Goal: Task Accomplishment & Management: Use online tool/utility

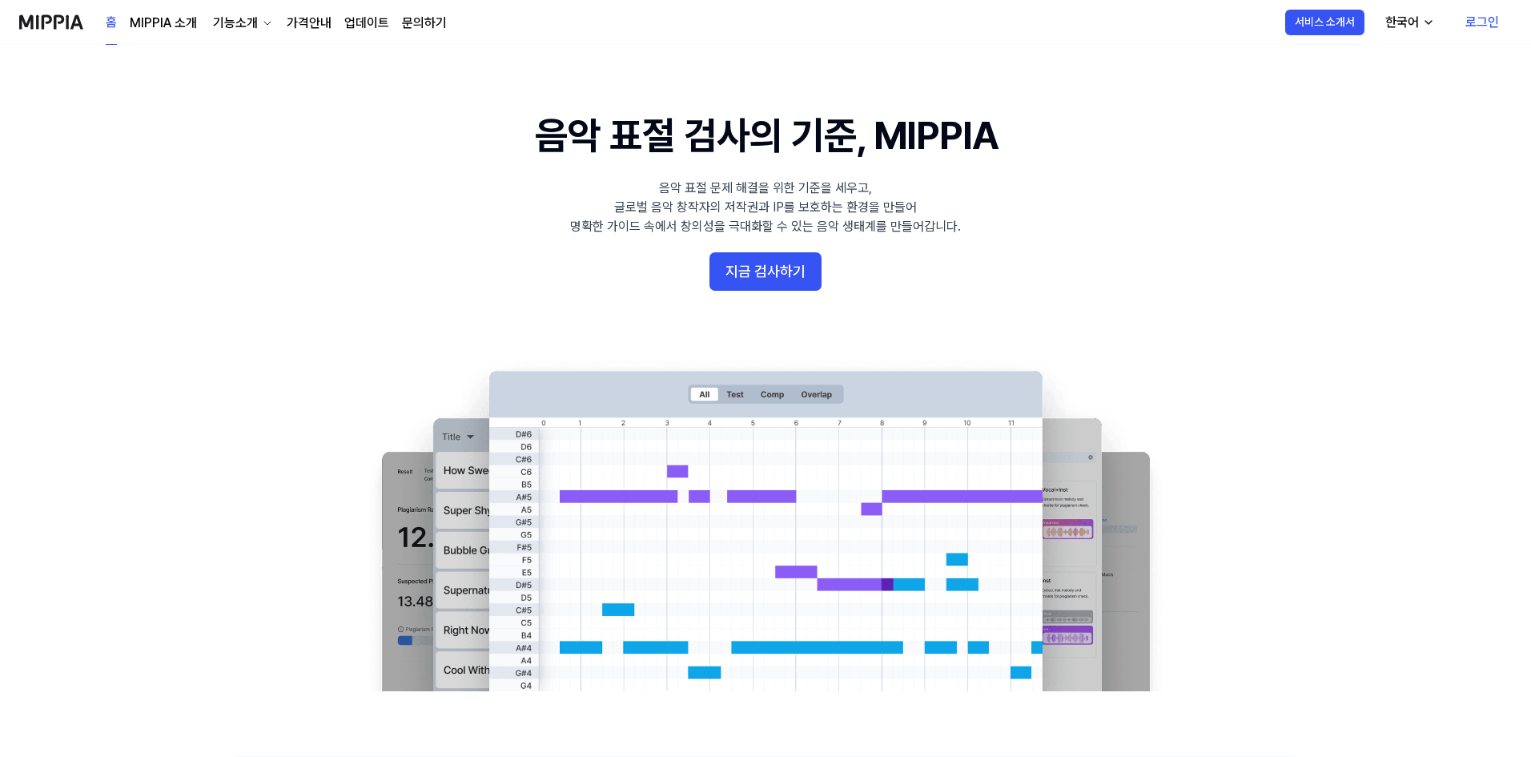
click at [1484, 24] on link "로그인" at bounding box center [1481, 22] width 59 height 45
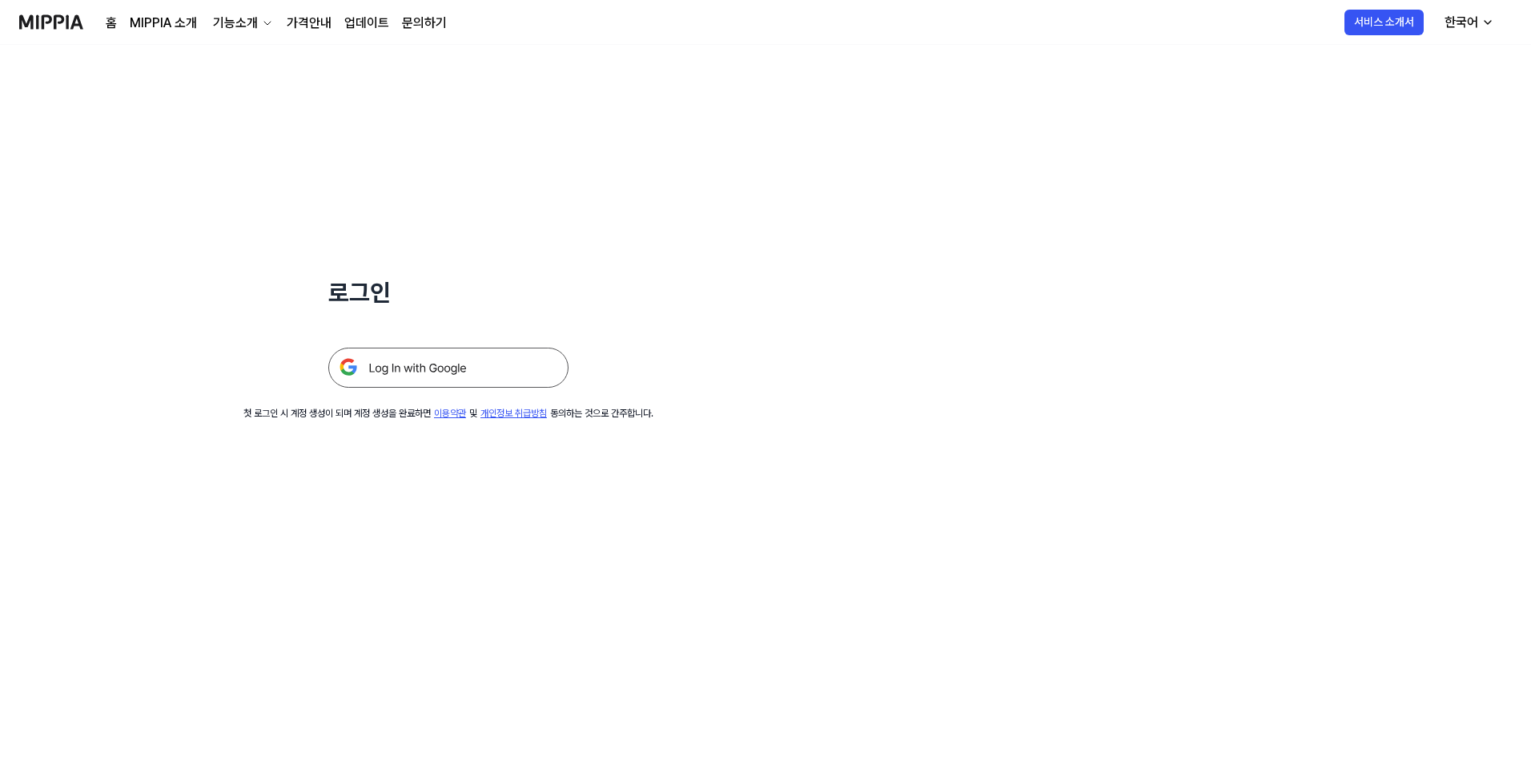
click at [448, 367] on img at bounding box center [448, 367] width 240 height 40
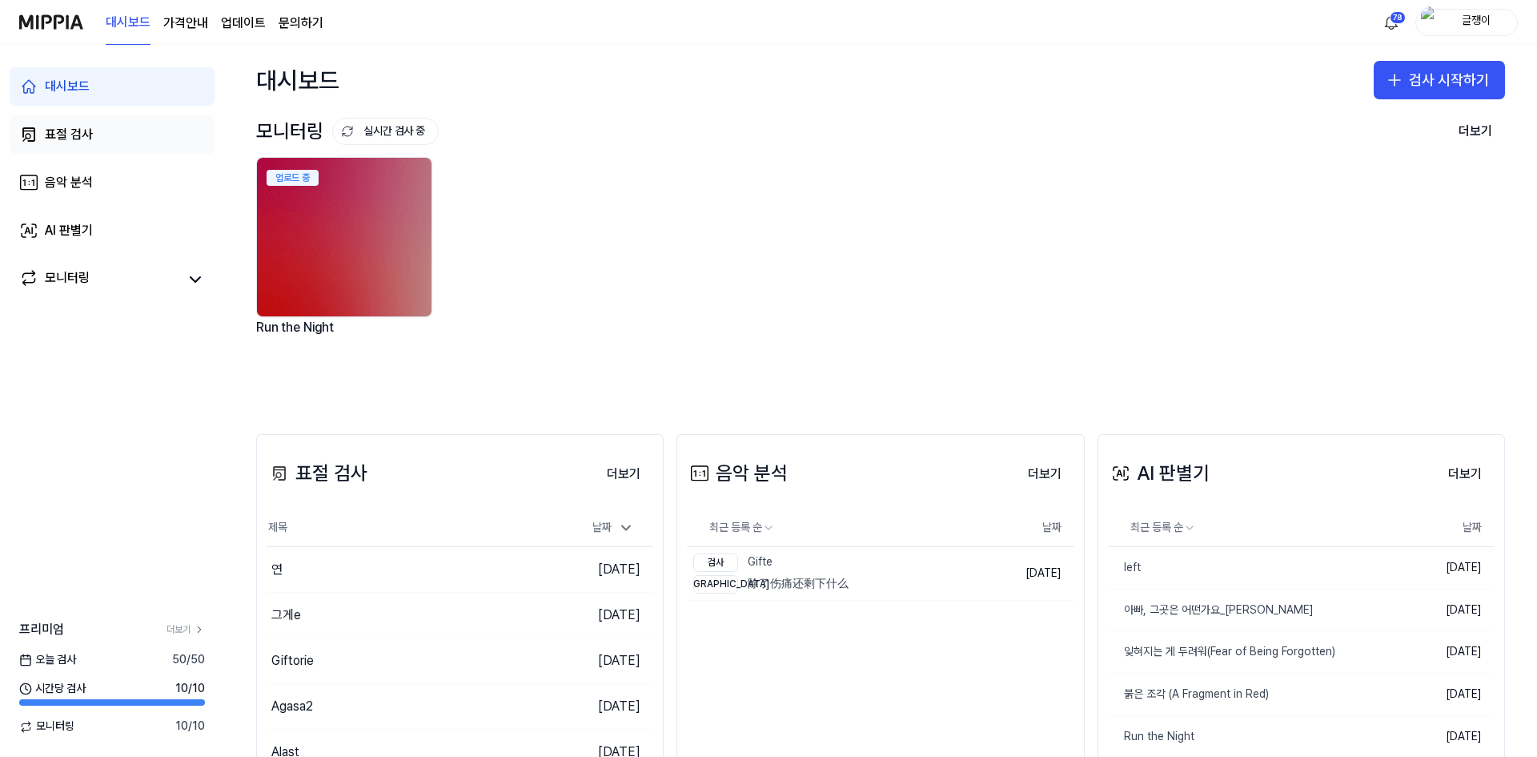
click at [65, 132] on div "표절 검사" at bounding box center [69, 134] width 48 height 19
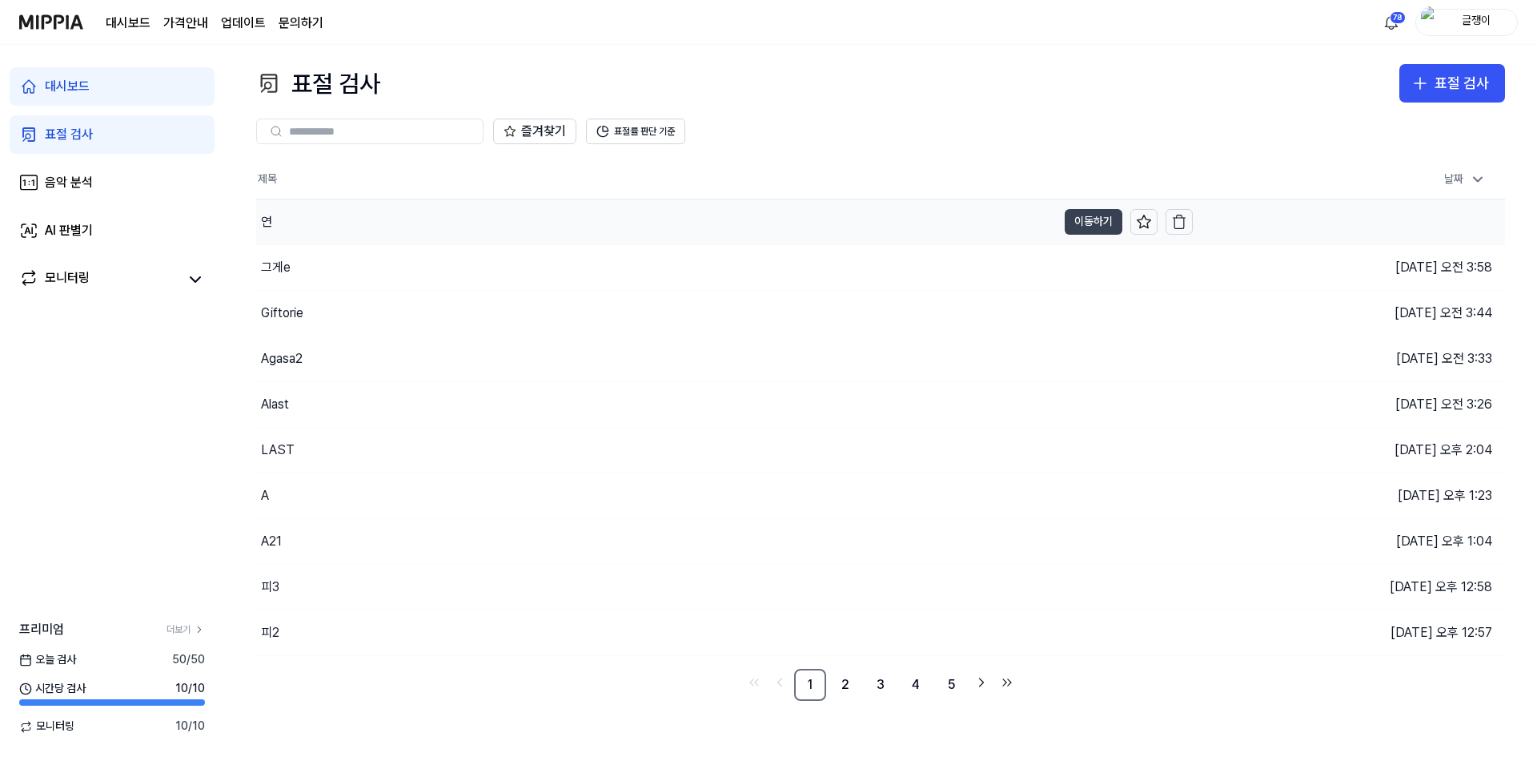
click at [1076, 212] on button "이동하기" at bounding box center [1094, 222] width 58 height 26
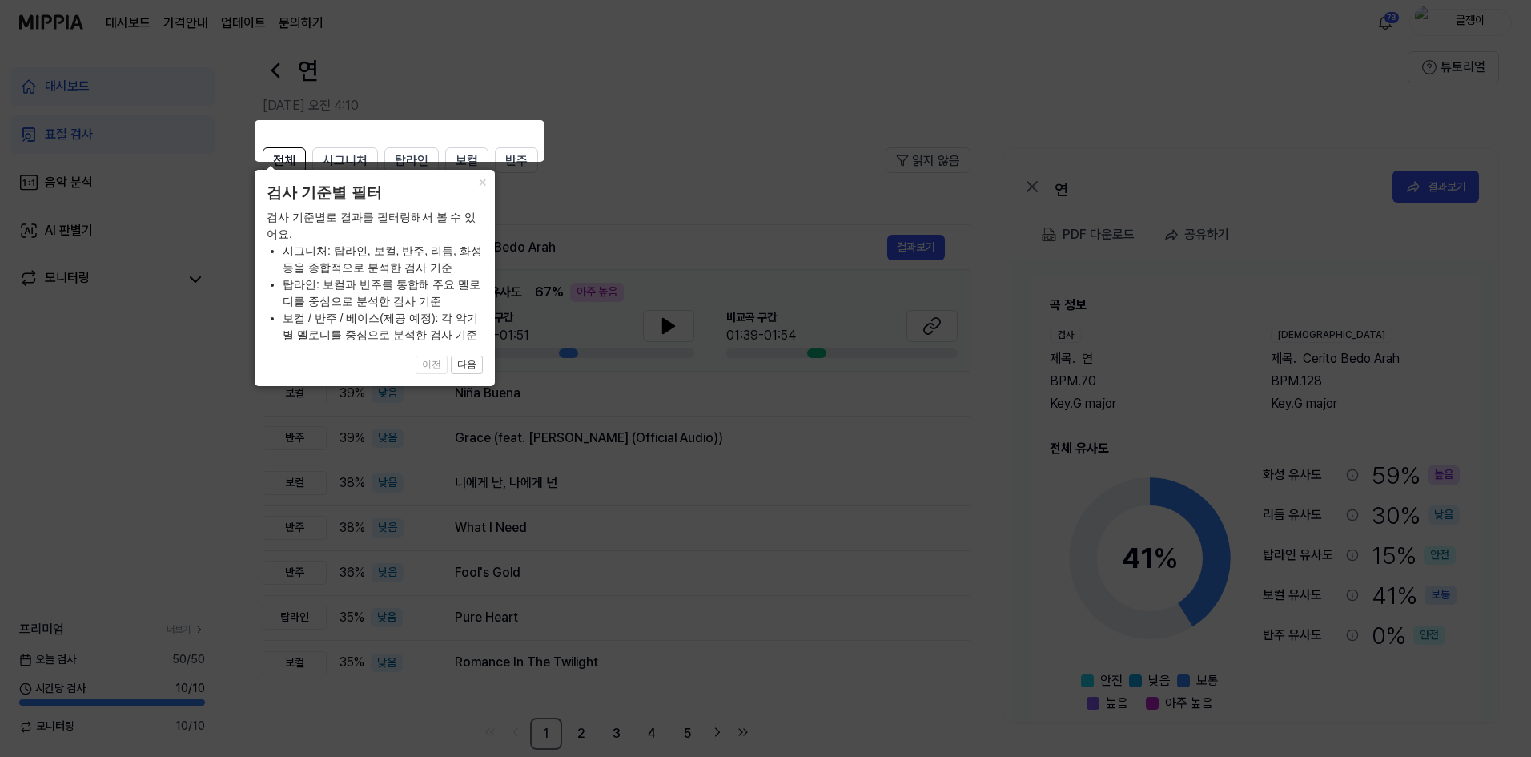
scroll to position [50, 0]
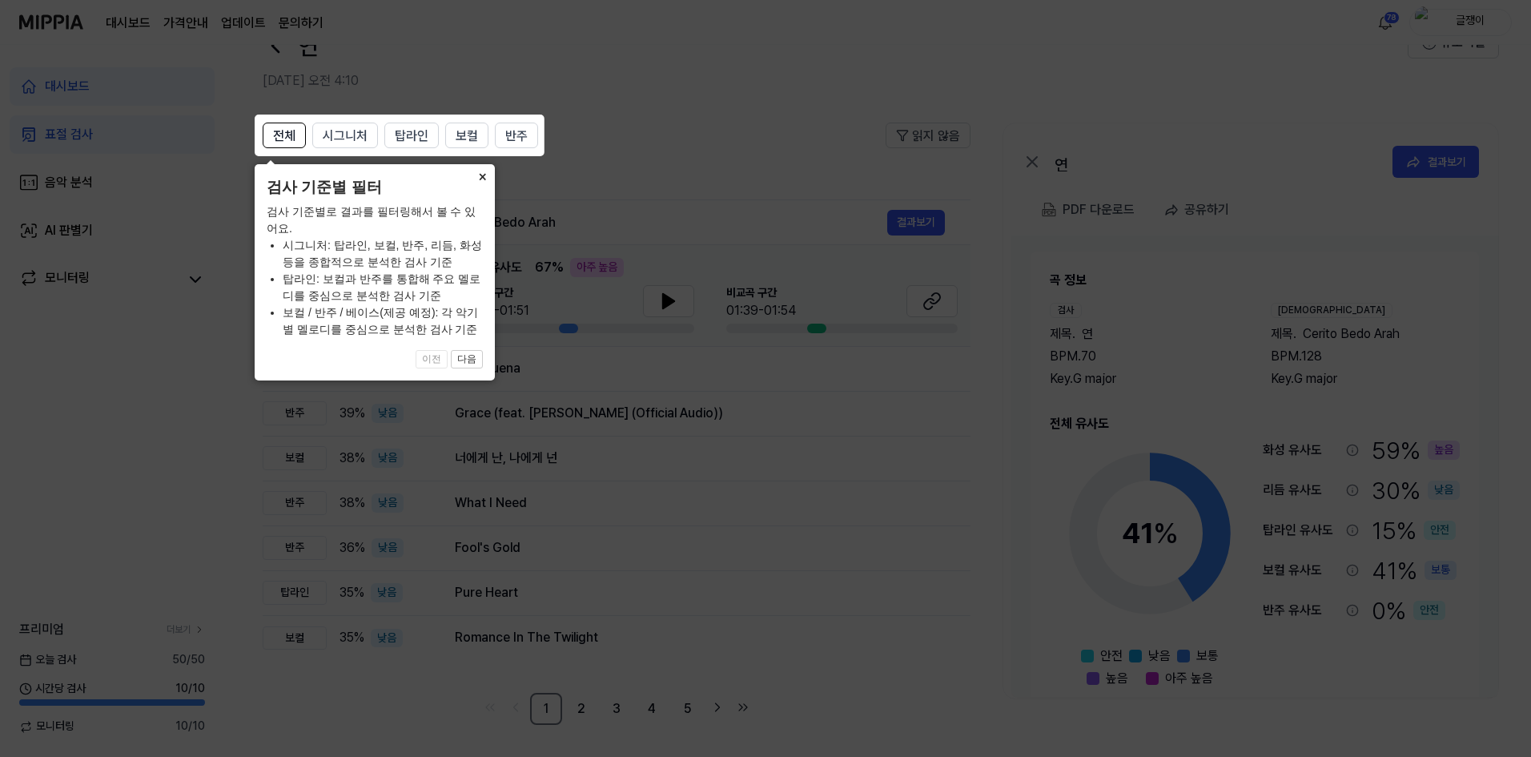
click at [481, 176] on button "×" at bounding box center [482, 175] width 26 height 22
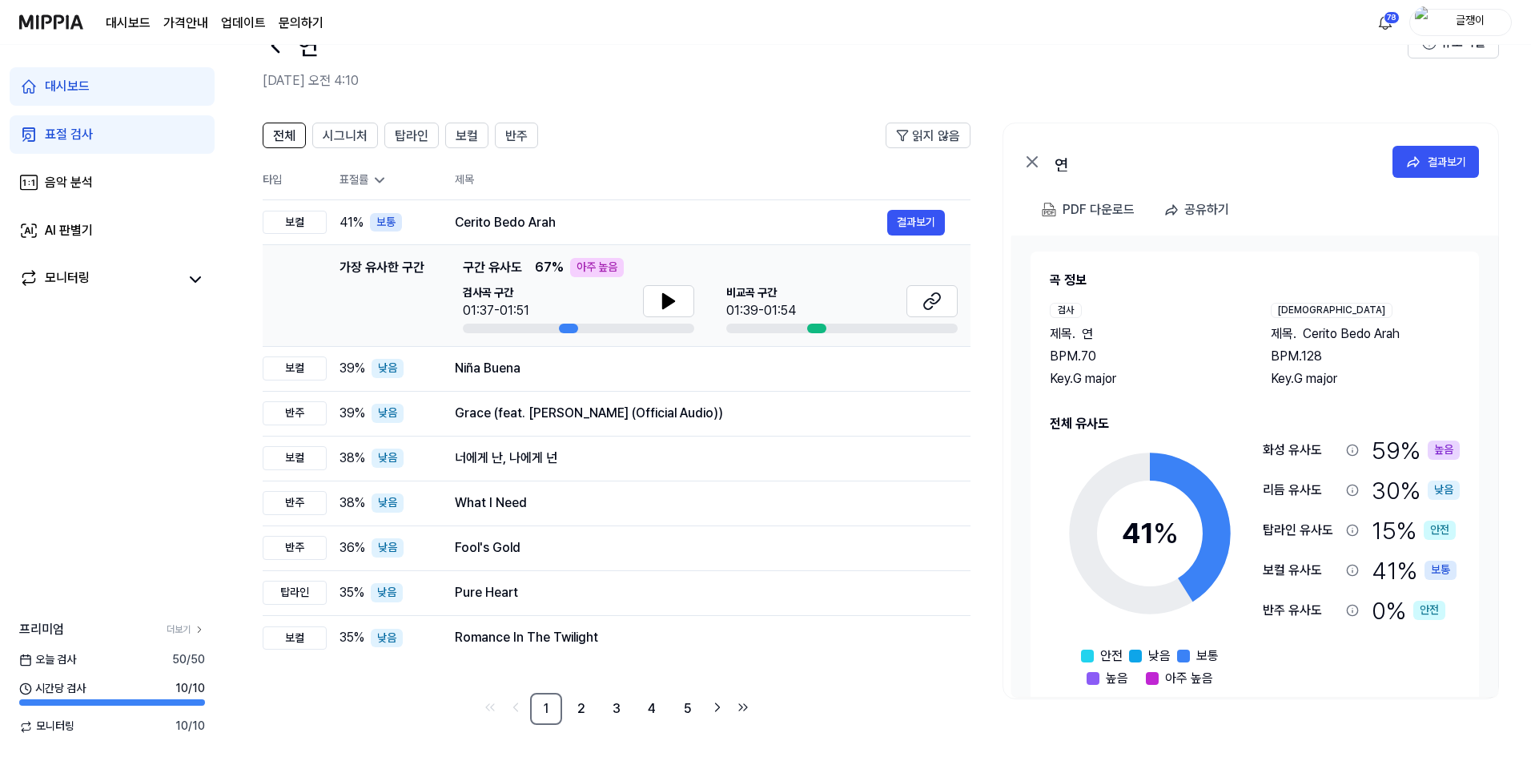
click at [130, 348] on div "대시보드 표절 검사 음악 분석 AI 판별기 모니터링 프리미엄 더보기 [DATE] 검사 50 / 50 시간당 검사 10 / 10 모니터링 10 …" at bounding box center [112, 401] width 224 height 712
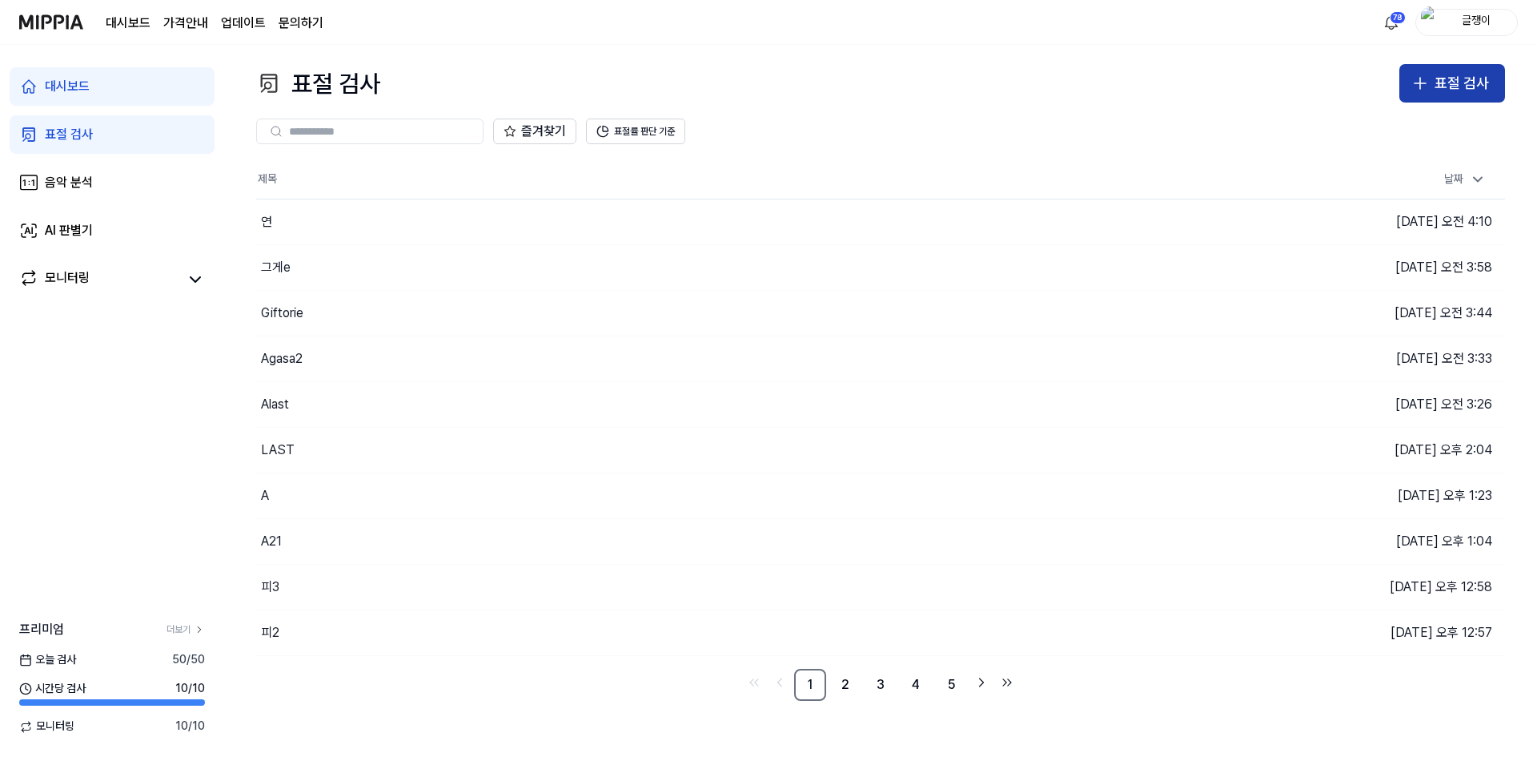
click at [1434, 82] on button "표절 검사" at bounding box center [1452, 83] width 106 height 38
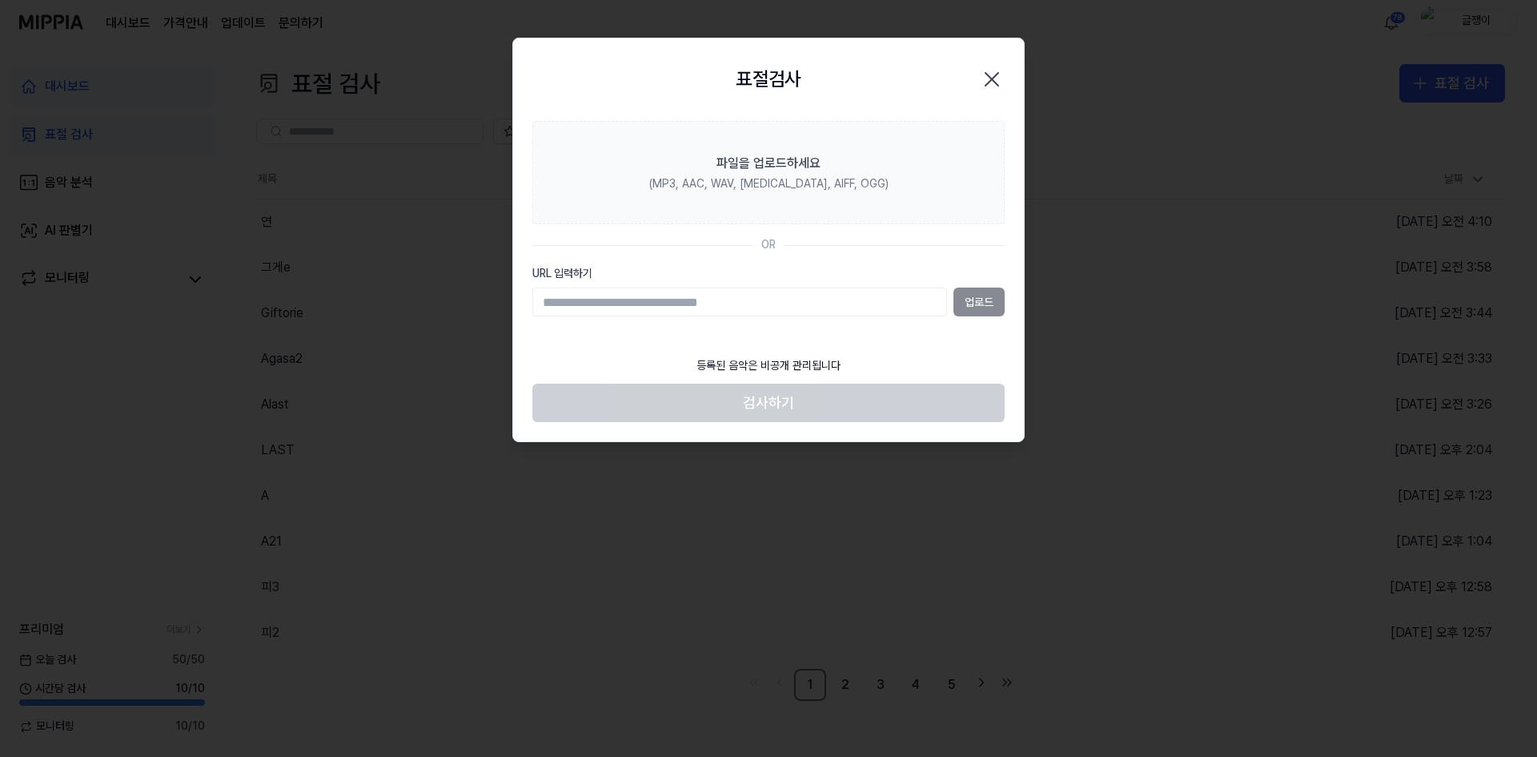
click at [998, 78] on icon "button" at bounding box center [992, 79] width 26 height 26
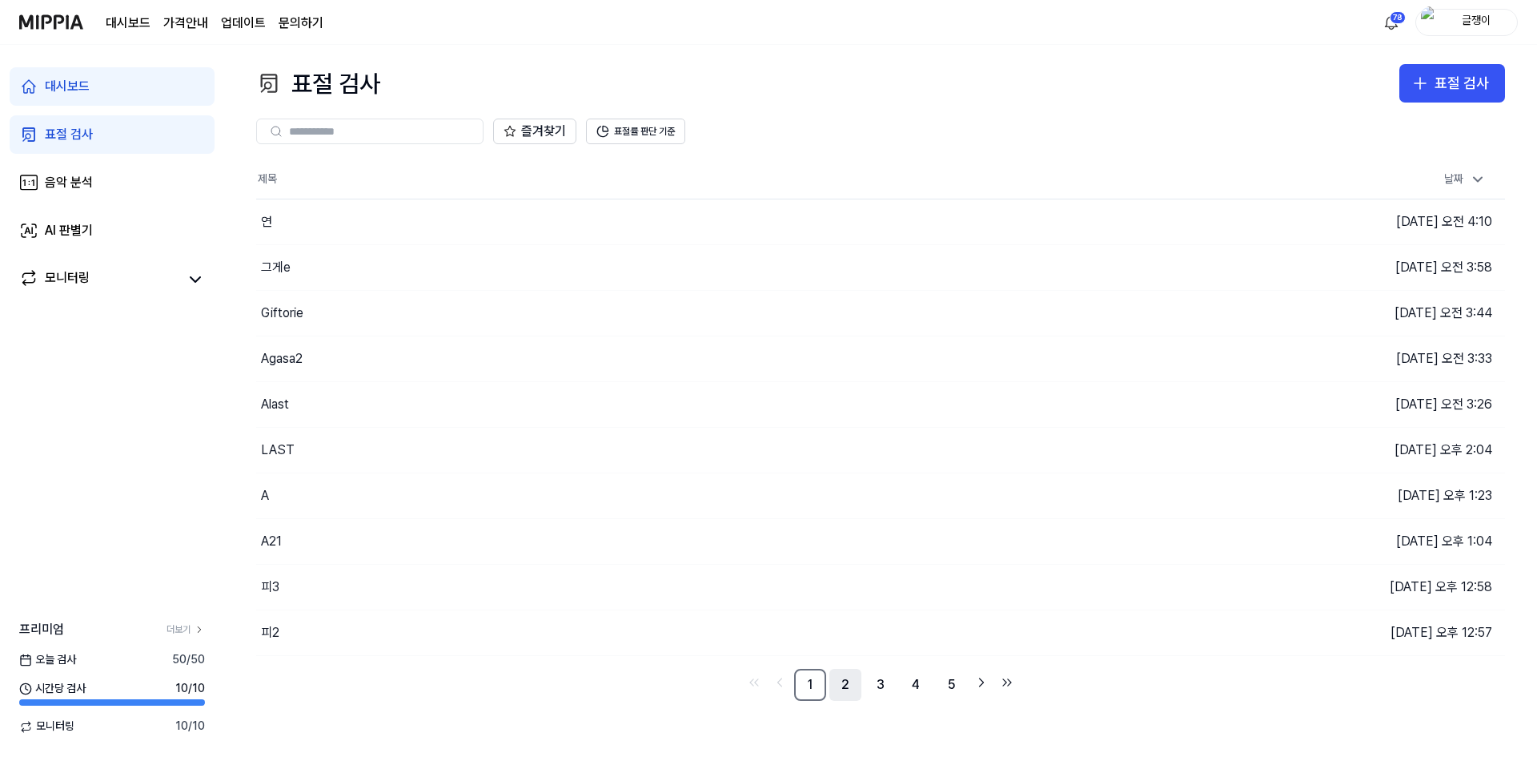
click at [849, 684] on link "2" at bounding box center [845, 684] width 32 height 32
click at [874, 688] on link "3" at bounding box center [881, 684] width 32 height 32
click at [829, 688] on ul "1 2 3 4 5" at bounding box center [880, 684] width 275 height 32
click at [843, 688] on link "2" at bounding box center [845, 684] width 32 height 32
click at [1075, 407] on button "이동하기" at bounding box center [1094, 404] width 58 height 26
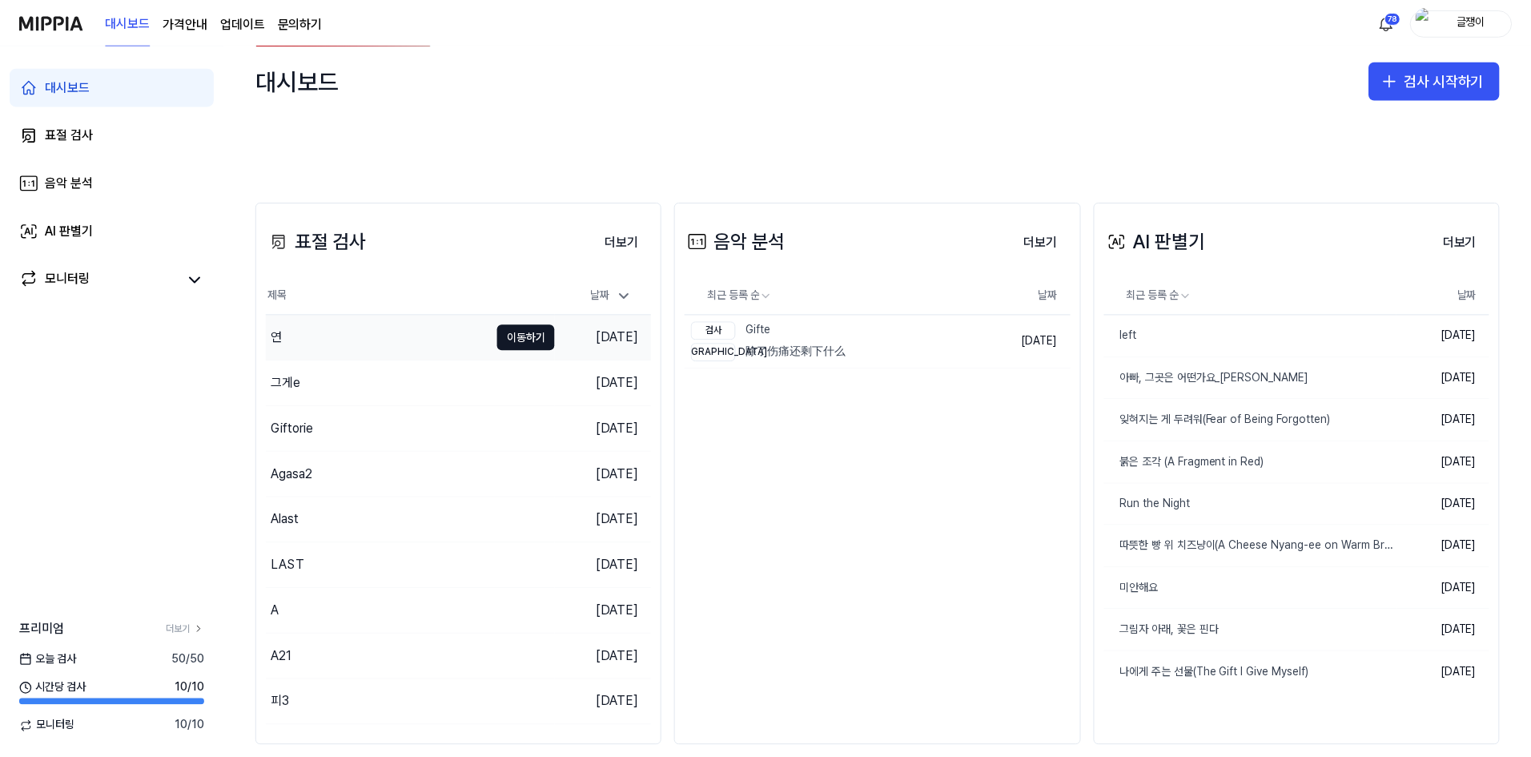
scroll to position [240, 0]
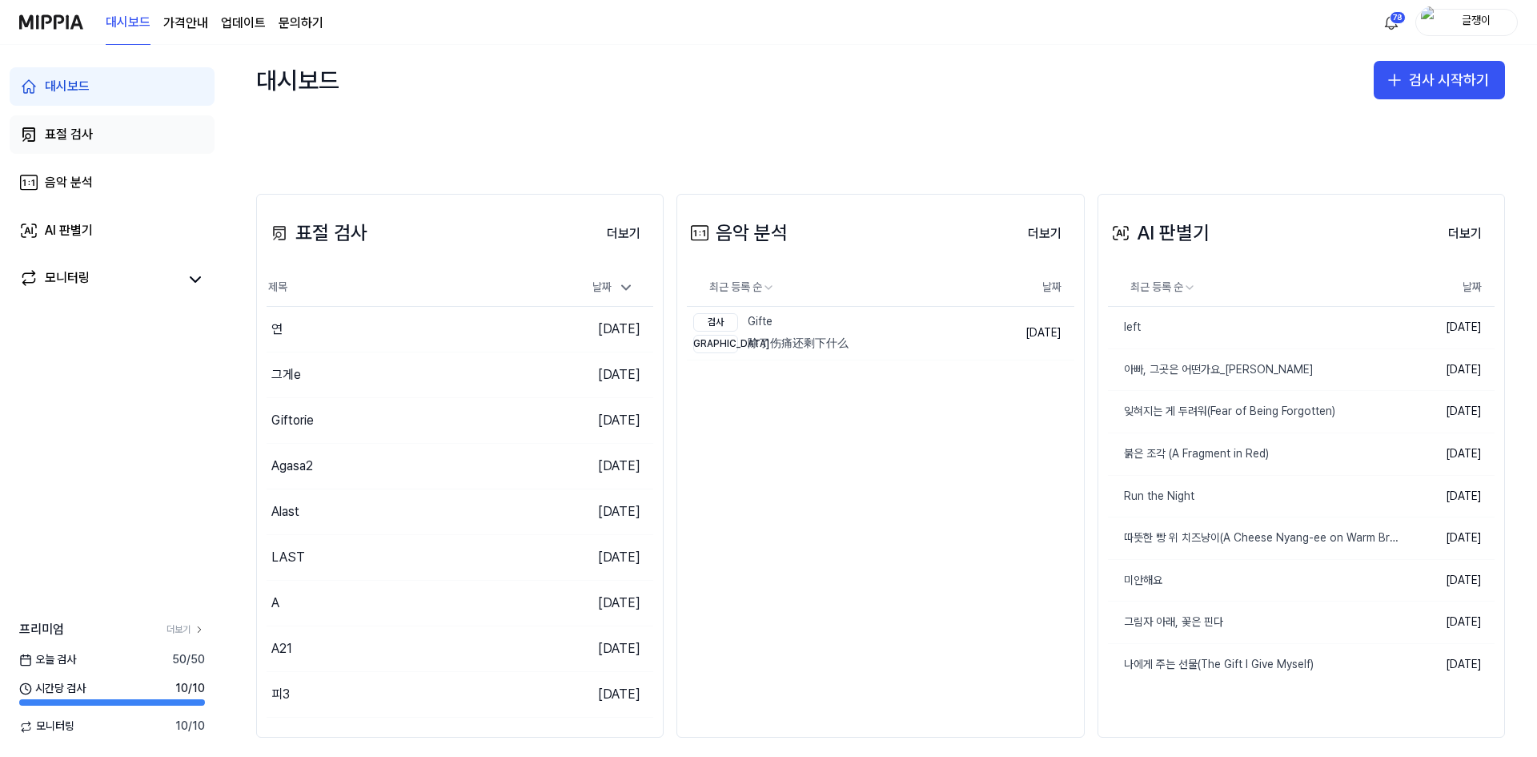
click at [70, 128] on div "표절 검사" at bounding box center [69, 134] width 48 height 19
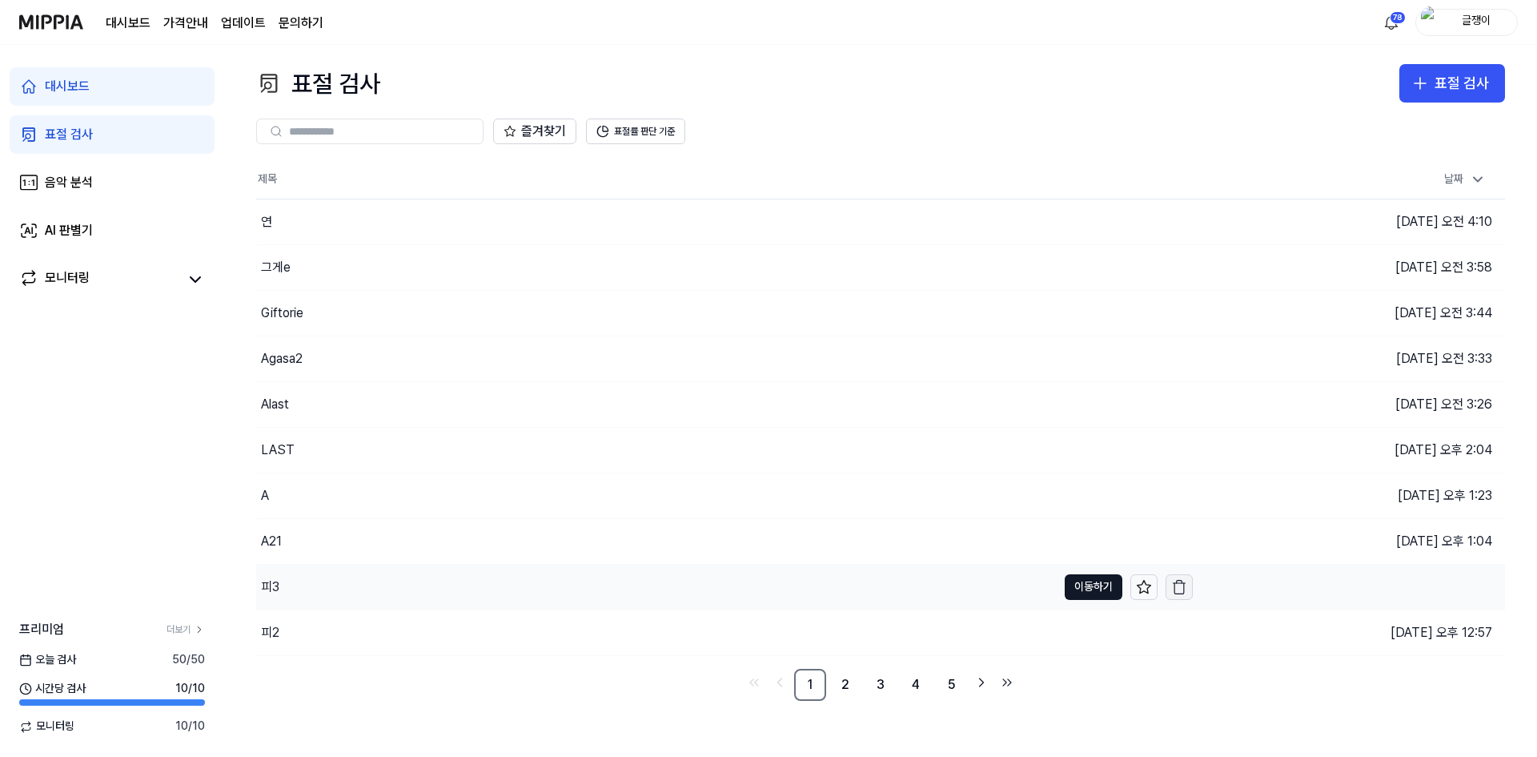
click at [1178, 589] on icon "button" at bounding box center [1179, 587] width 16 height 16
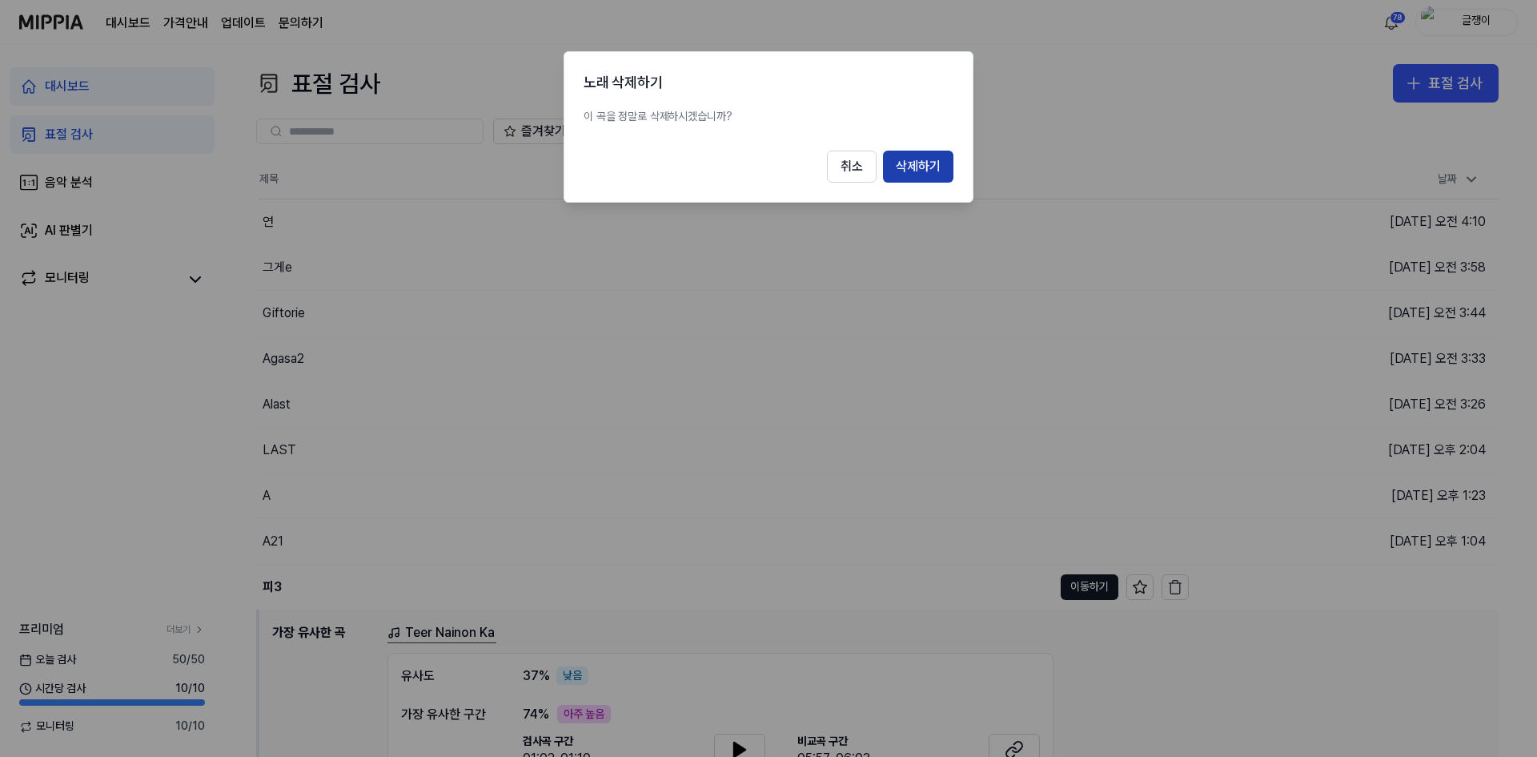
click at [914, 161] on button "삭제하기" at bounding box center [918, 167] width 70 height 32
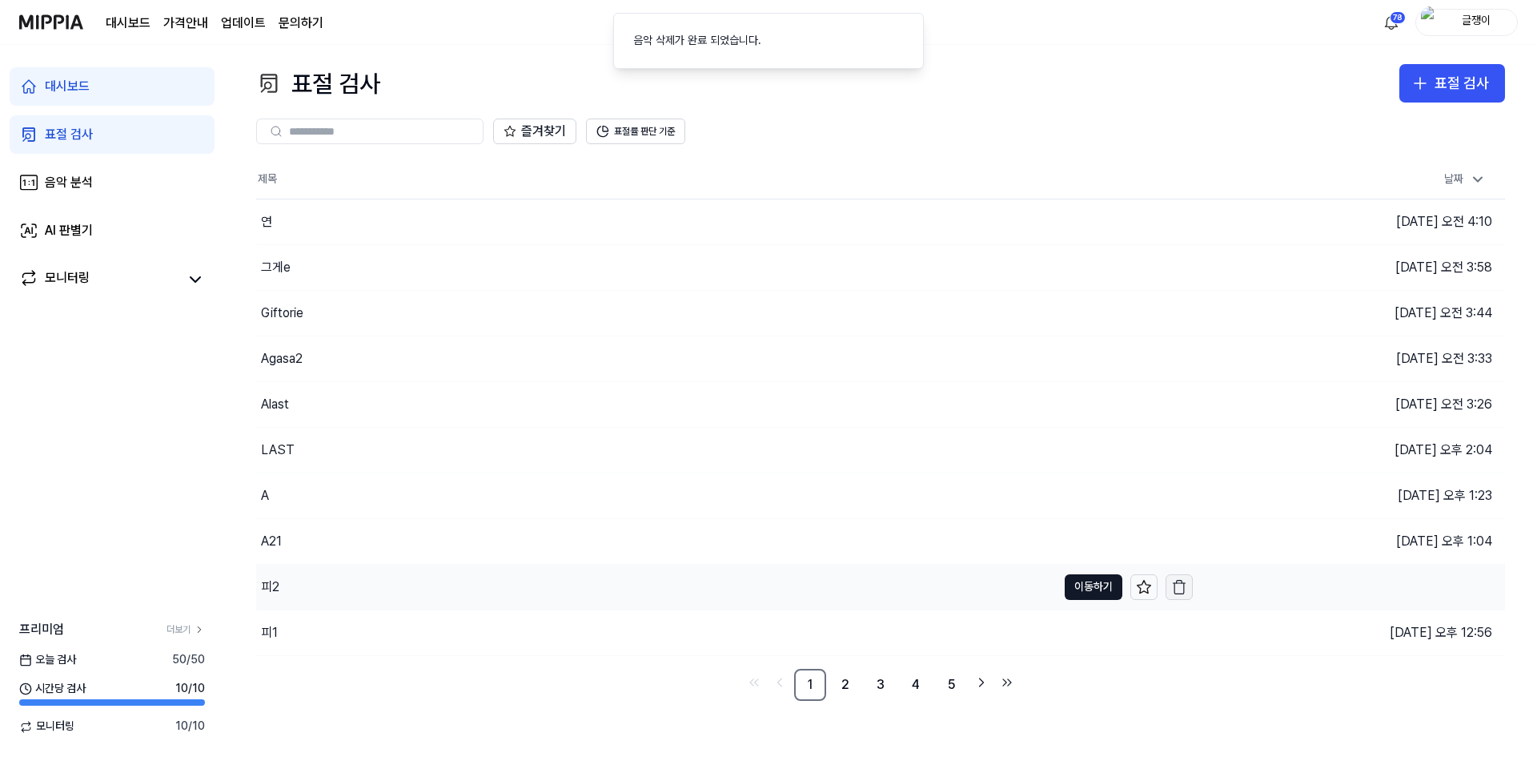
click at [1181, 591] on icon "button" at bounding box center [1179, 587] width 16 height 16
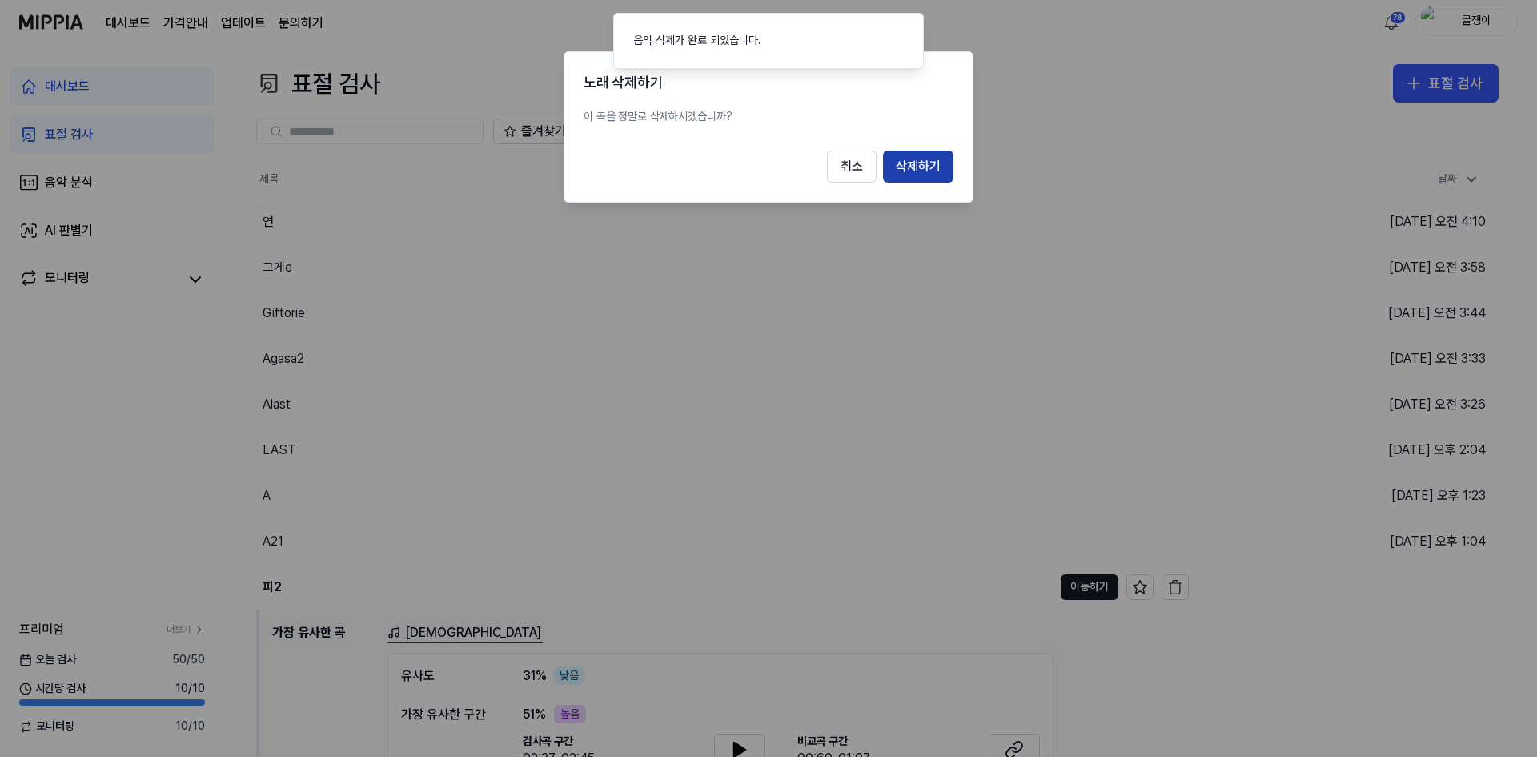
click at [924, 167] on button "삭제하기" at bounding box center [918, 167] width 70 height 32
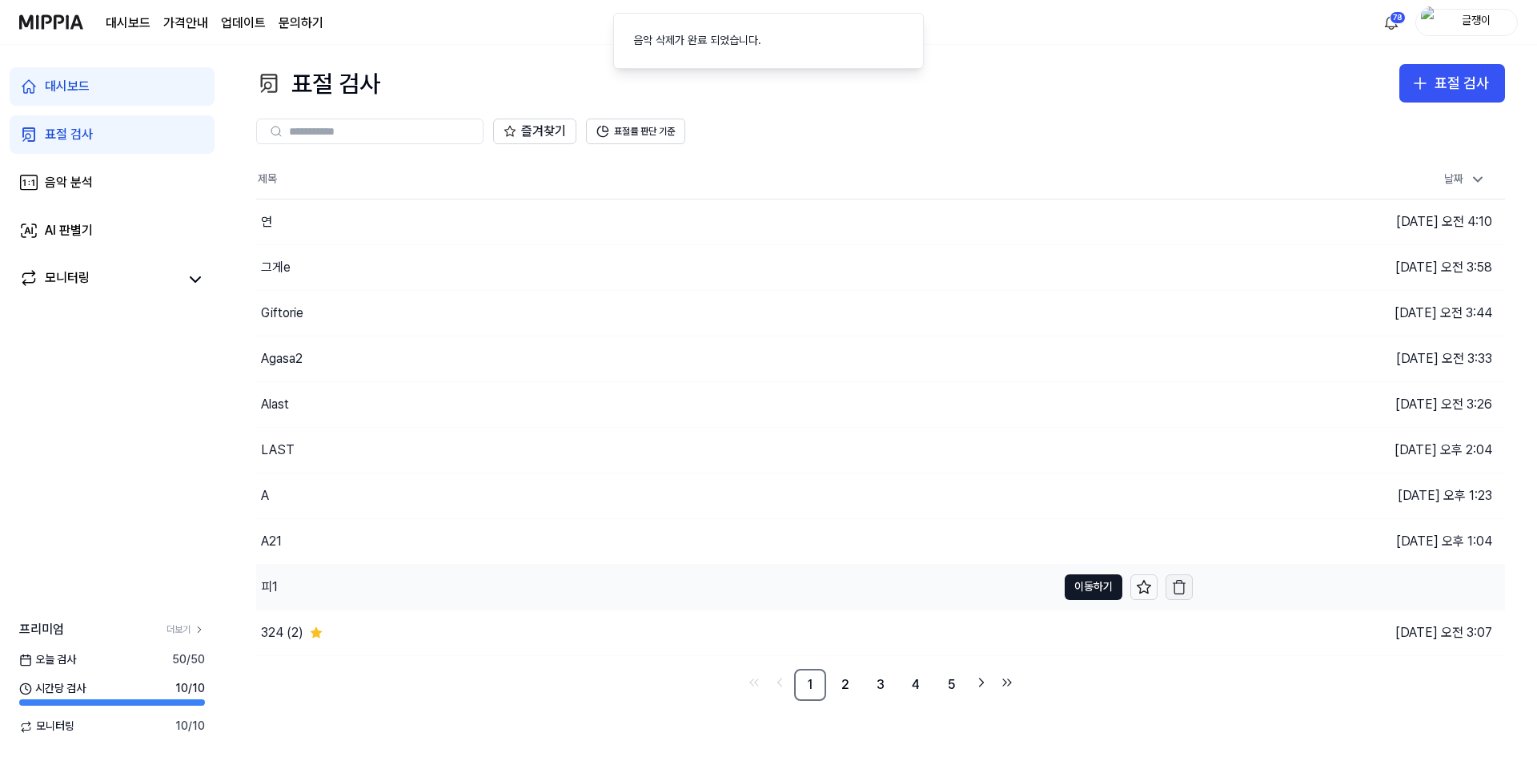
click at [1181, 587] on icon "button" at bounding box center [1179, 587] width 16 height 16
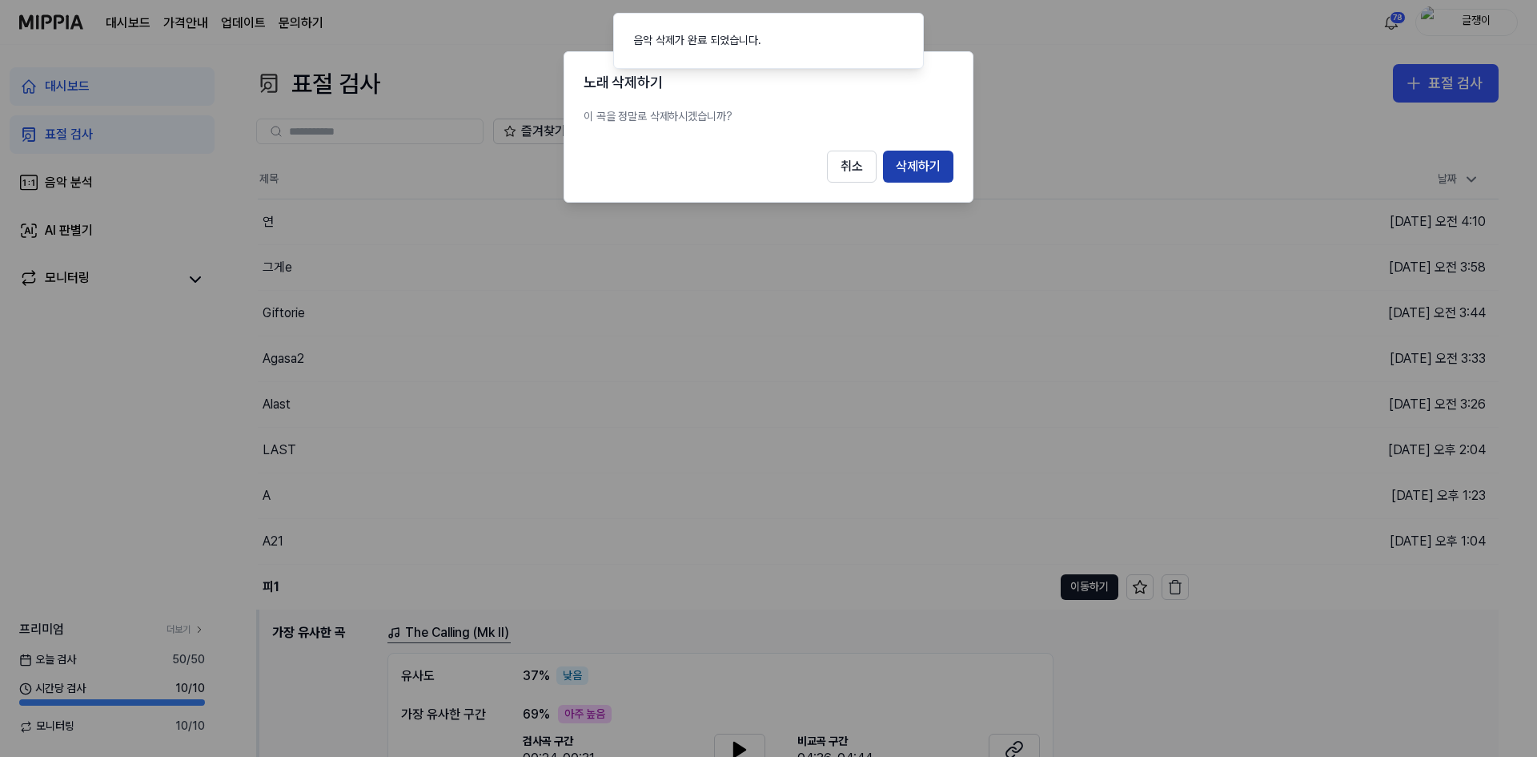
click at [905, 163] on button "삭제하기" at bounding box center [918, 167] width 70 height 32
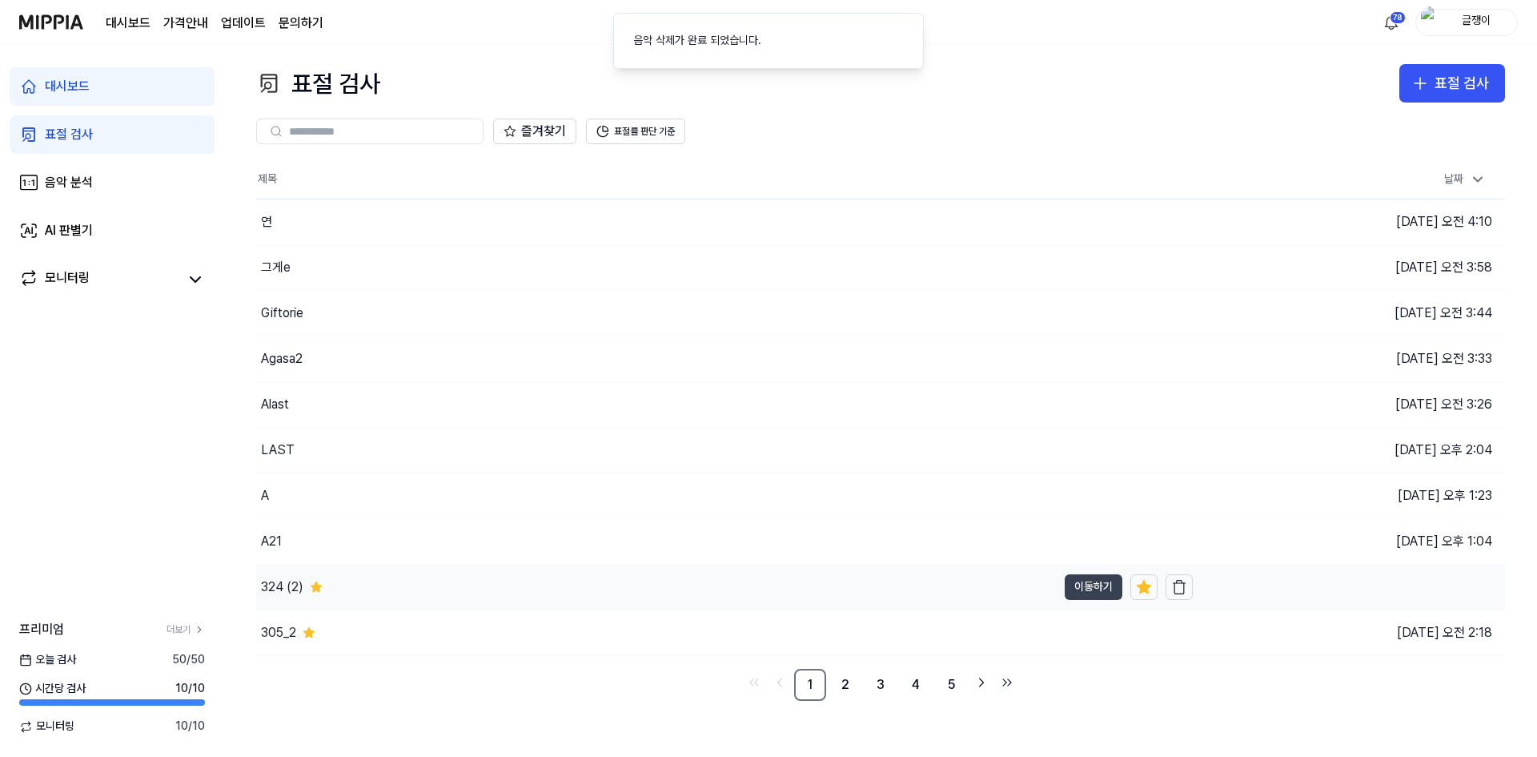
click at [1075, 588] on button "이동하기" at bounding box center [1094, 587] width 58 height 26
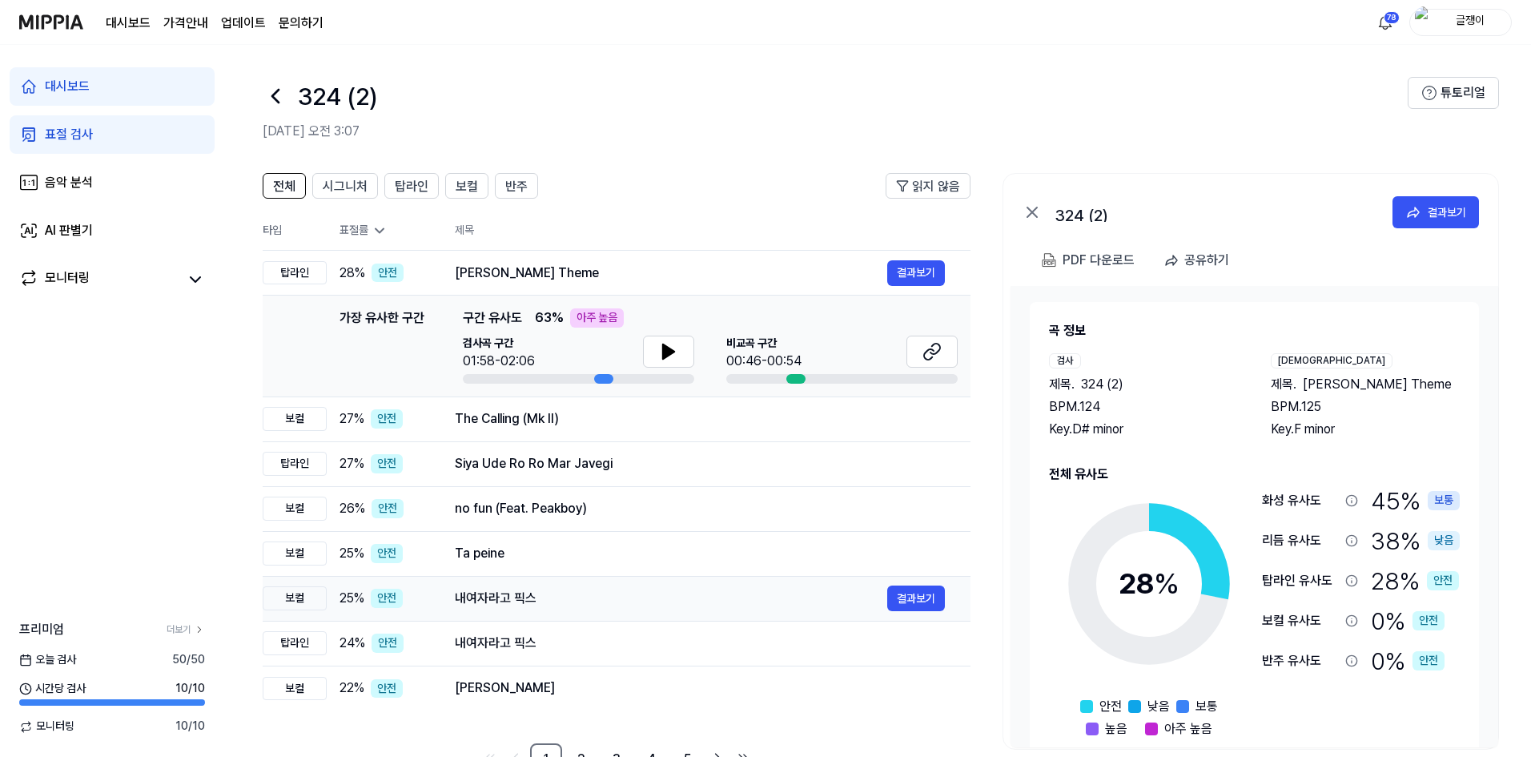
scroll to position [50, 0]
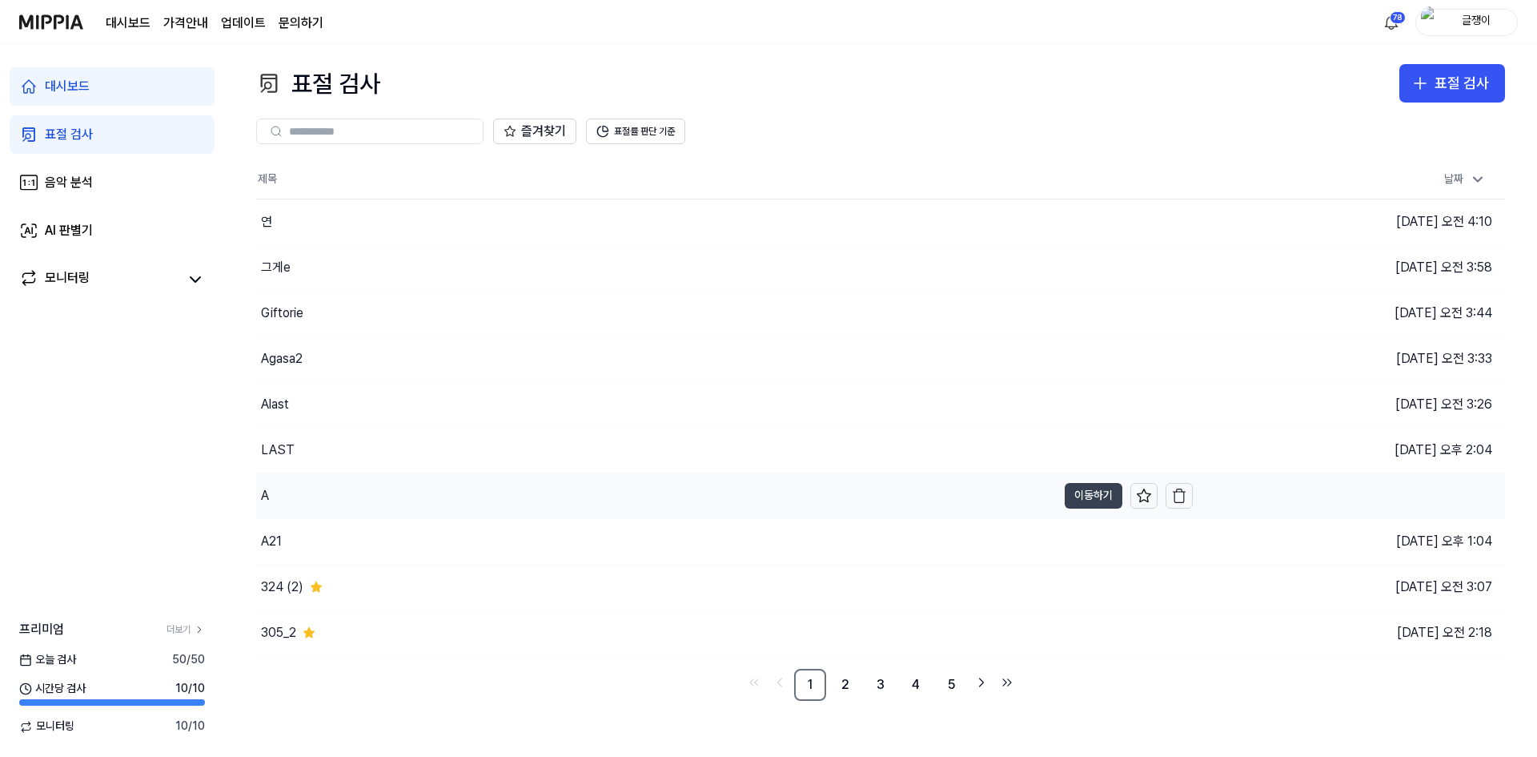
click at [1083, 488] on button "이동하기" at bounding box center [1094, 496] width 58 height 26
click at [845, 684] on link "2" at bounding box center [845, 684] width 32 height 32
click at [877, 679] on link "3" at bounding box center [881, 684] width 32 height 32
click at [909, 685] on link "4" at bounding box center [916, 684] width 32 height 32
click at [813, 687] on link "2" at bounding box center [810, 684] width 32 height 32
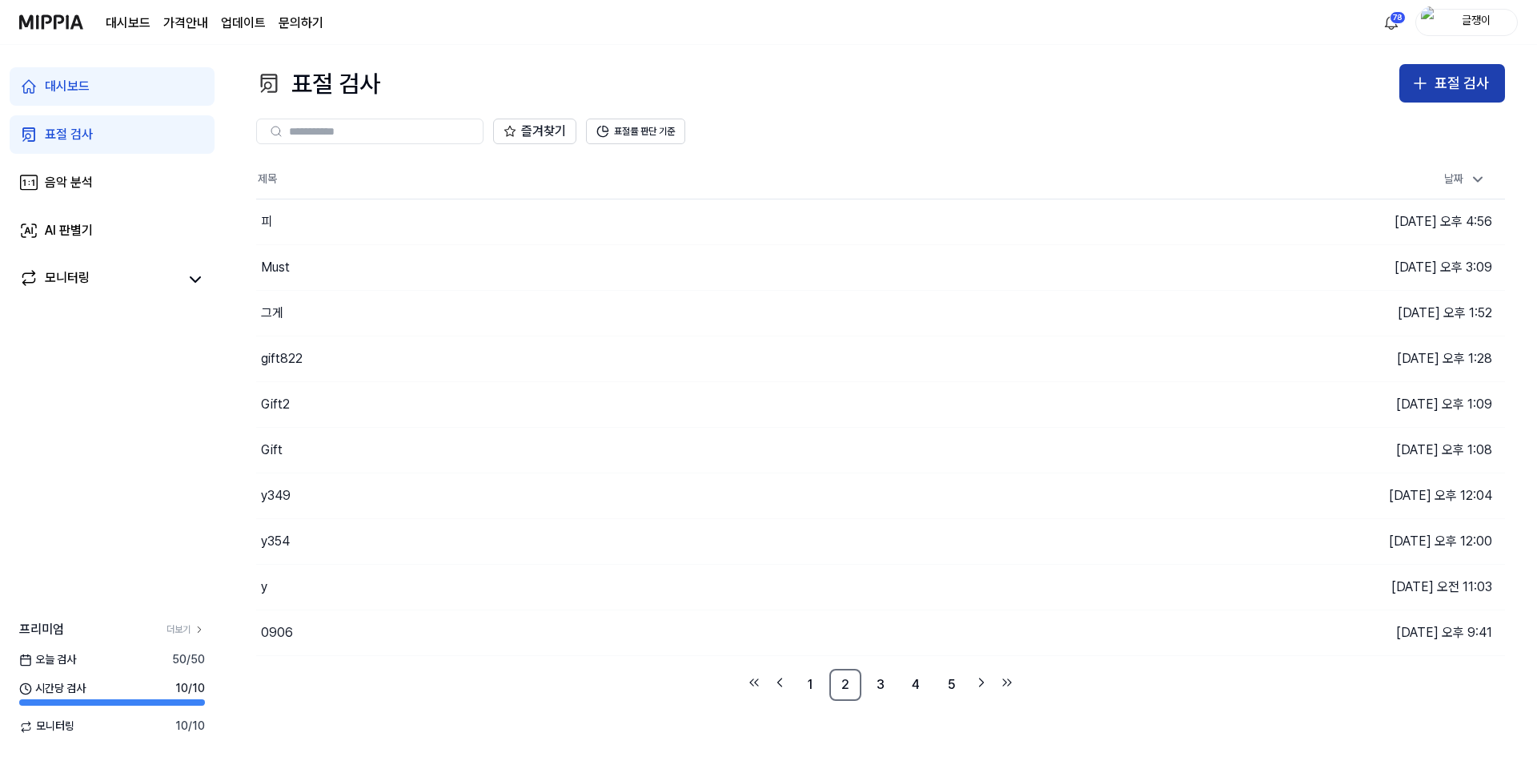
click at [1423, 85] on icon "button" at bounding box center [1420, 83] width 19 height 19
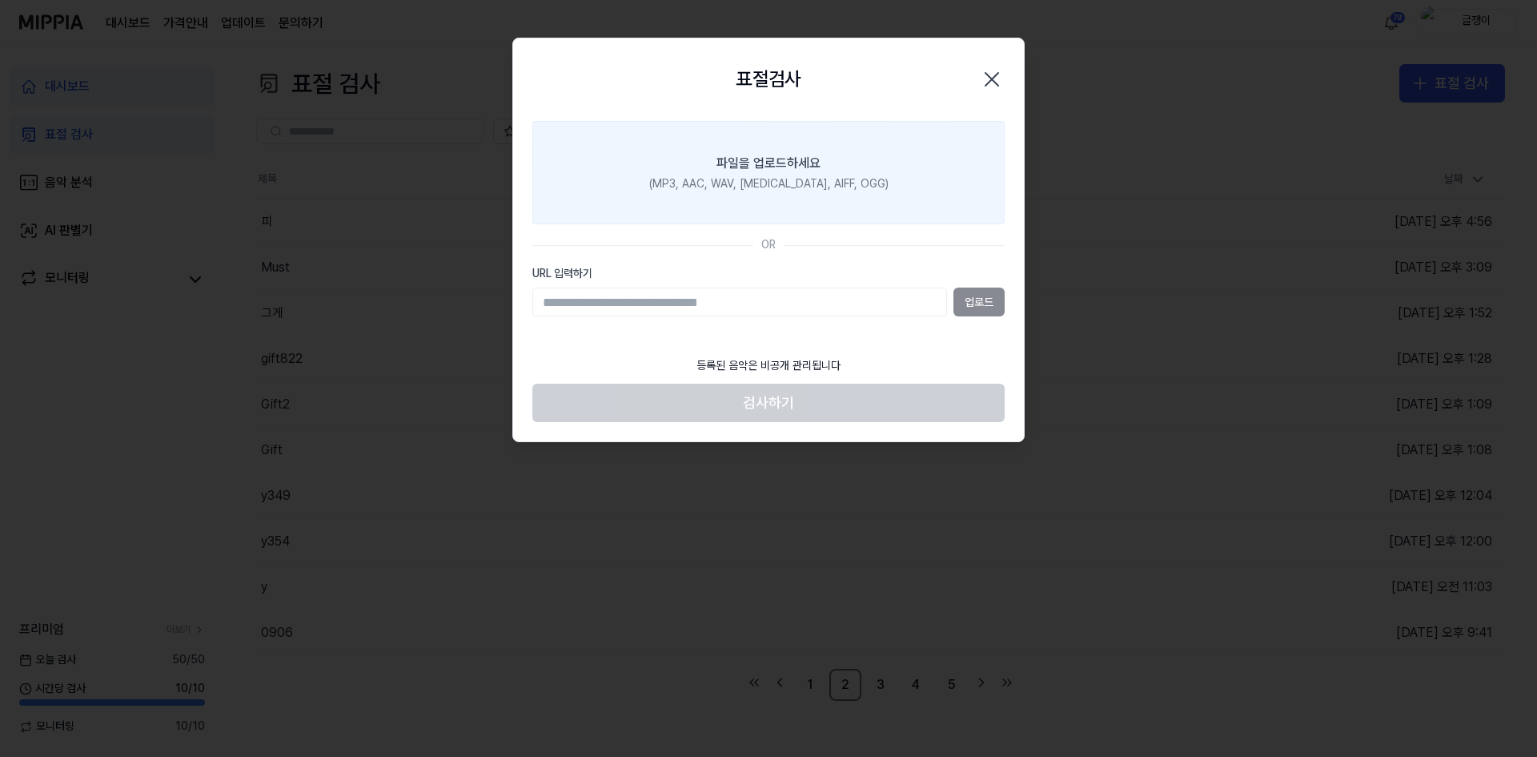
click at [801, 171] on div "파일을 업로드하세요" at bounding box center [768, 163] width 104 height 19
click at [0, 0] on input "파일을 업로드하세요 (MP3, AAC, WAV, [MEDICAL_DATA], AIFF, OGG)" at bounding box center [0, 0] width 0 height 0
click at [785, 171] on div "파일을 업로드하세요" at bounding box center [768, 163] width 104 height 19
click at [0, 0] on input "파일을 업로드하세요 (MP3, AAC, WAV, [MEDICAL_DATA], AIFF, OGG)" at bounding box center [0, 0] width 0 height 0
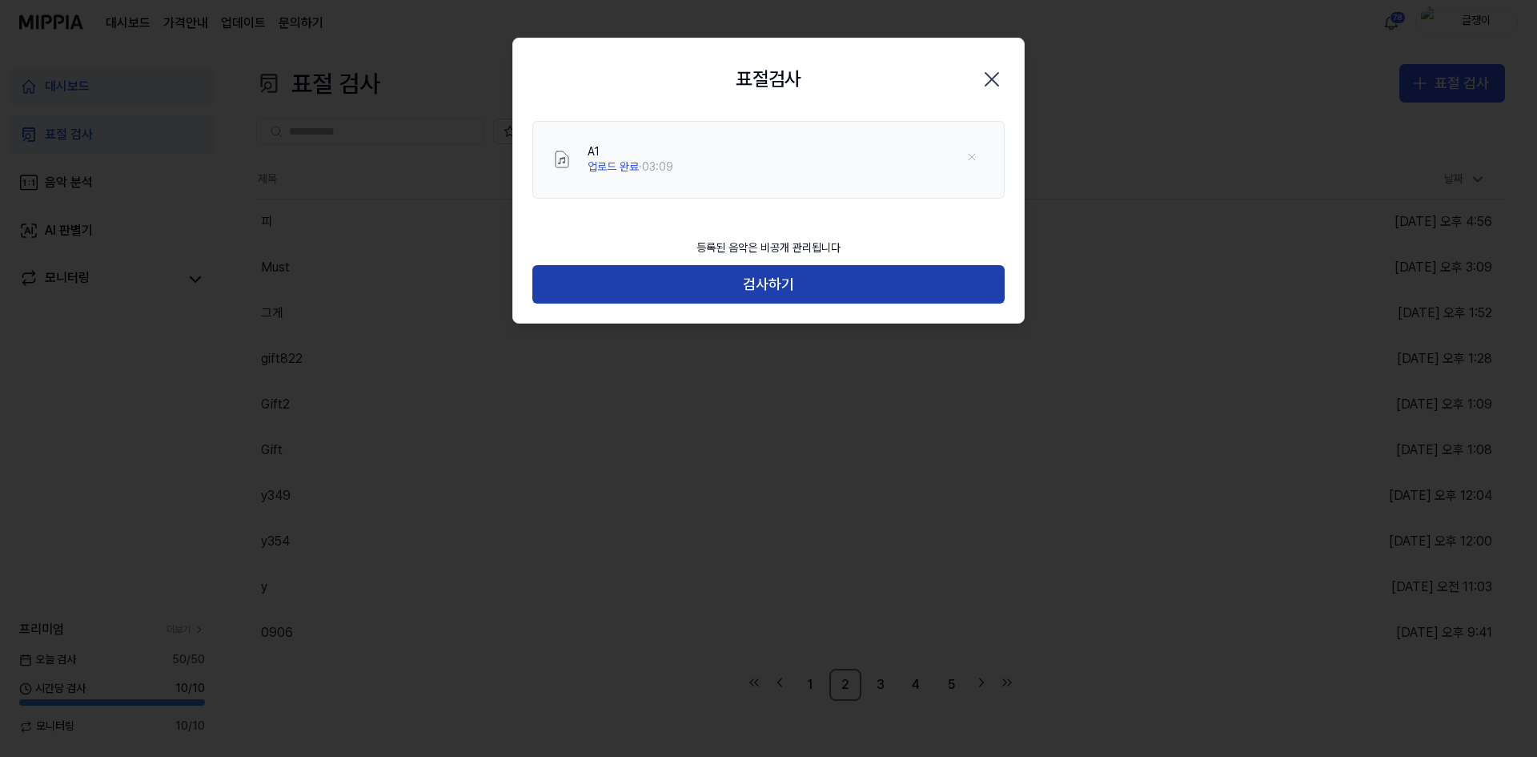
click at [781, 281] on button "검사하기" at bounding box center [768, 284] width 472 height 38
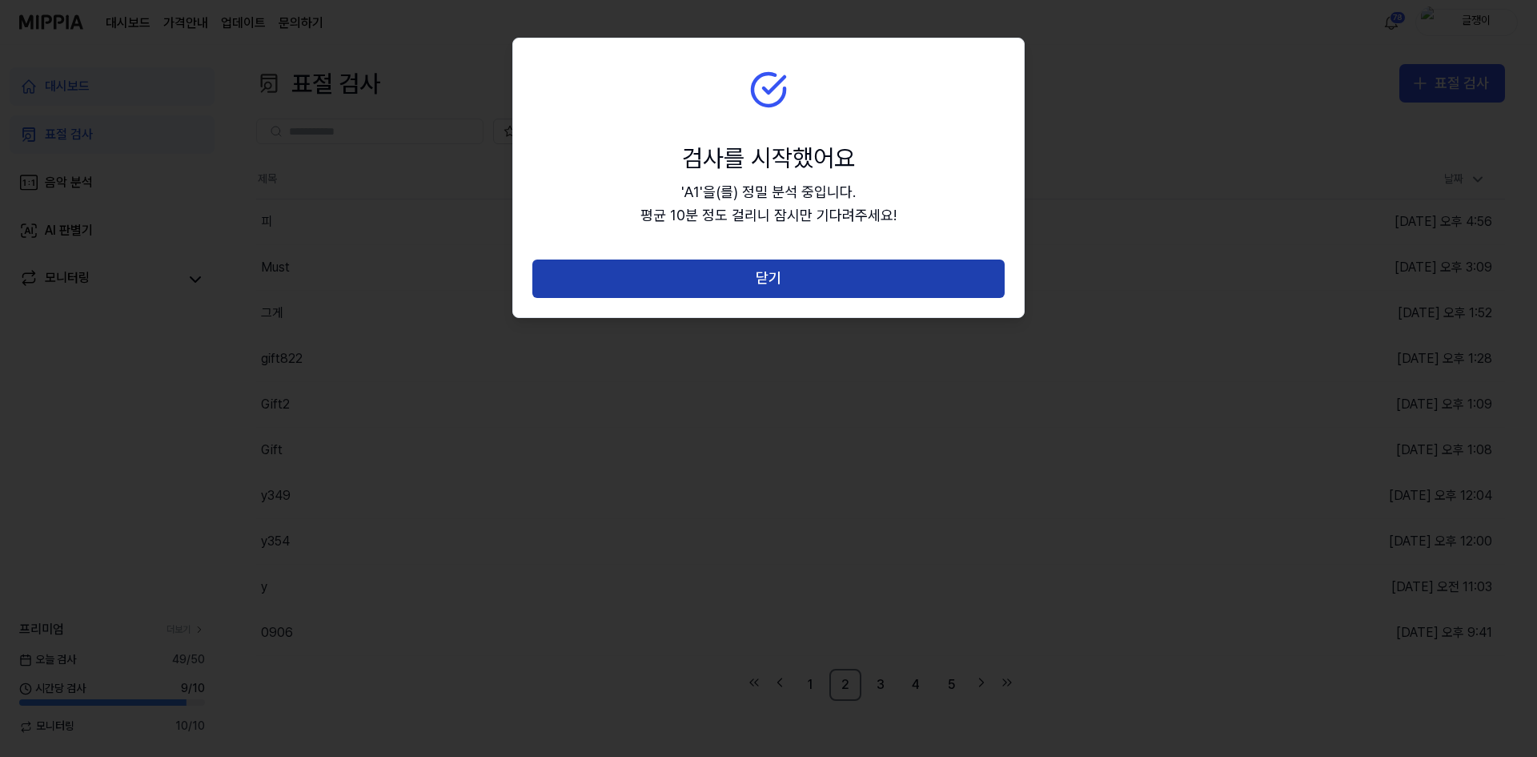
click at [781, 283] on button "닫기" at bounding box center [768, 278] width 472 height 38
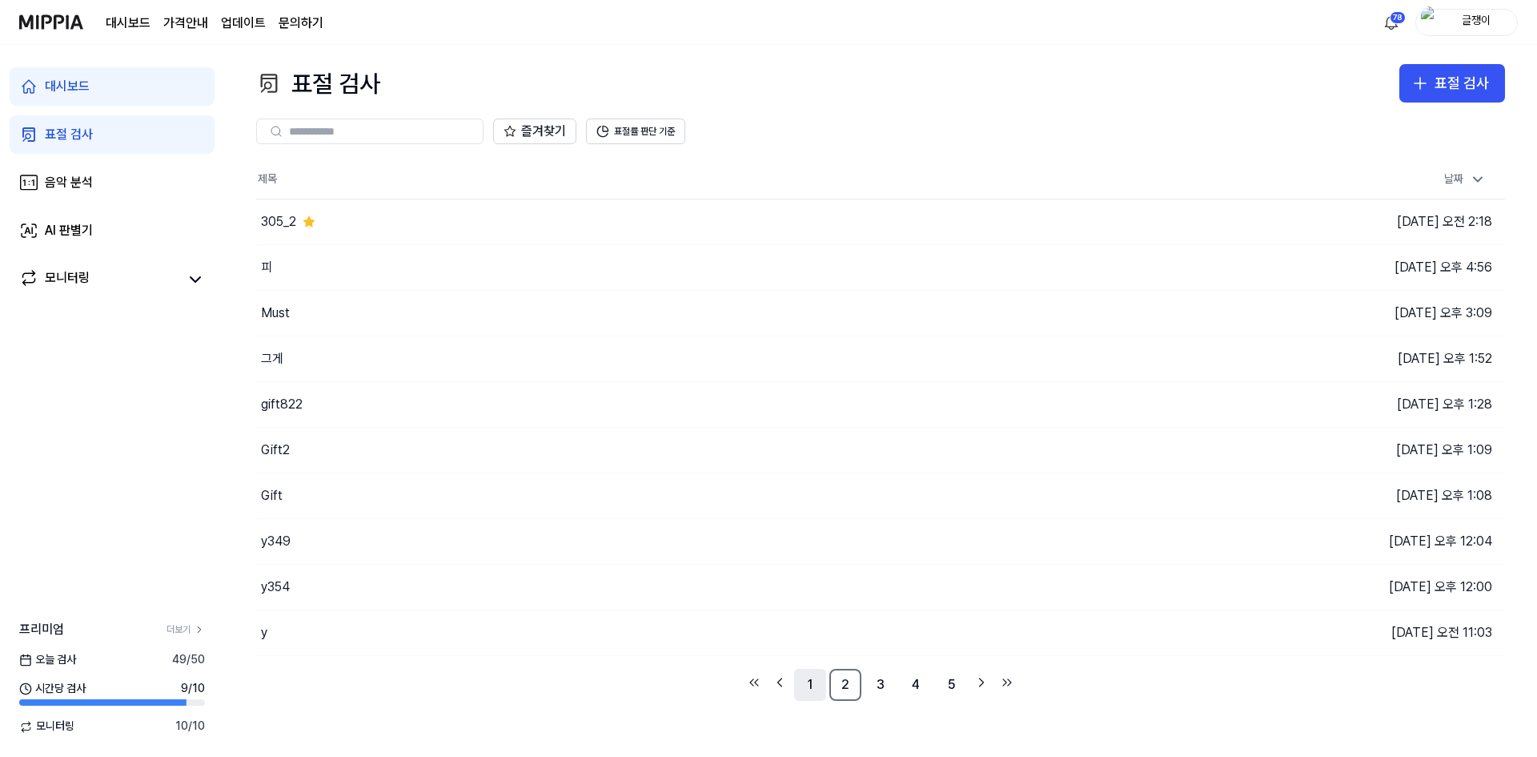
click at [809, 682] on link "1" at bounding box center [810, 684] width 32 height 32
click at [1079, 223] on button "이동하기" at bounding box center [1094, 222] width 58 height 26
